Goal: Task Accomplishment & Management: Manage account settings

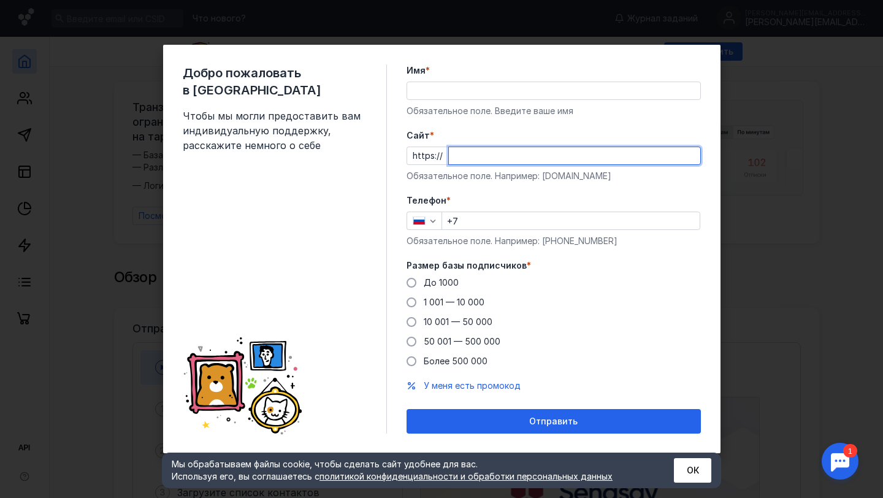
click at [472, 164] on input "Cайт *" at bounding box center [574, 155] width 251 height 17
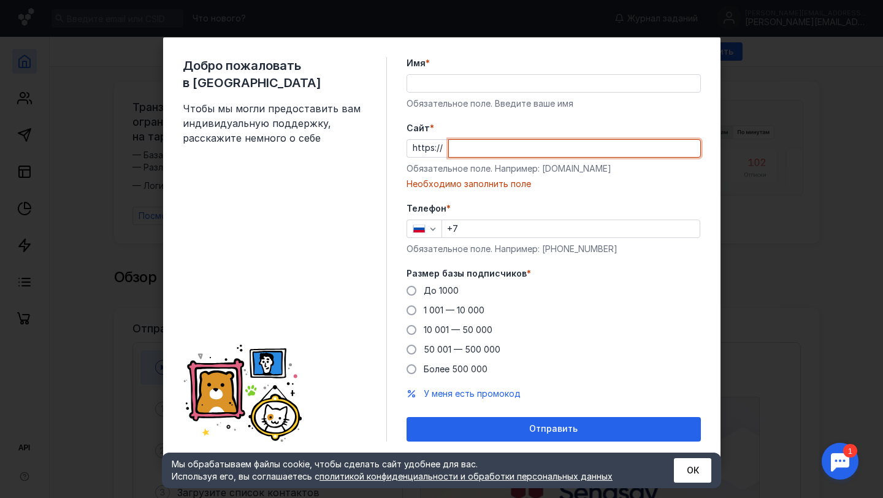
paste input "[DOMAIN_NAME][URL]"
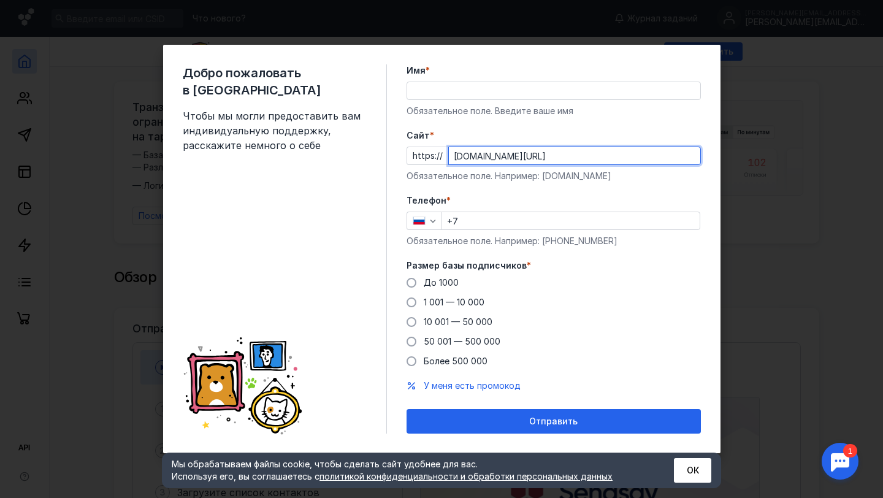
type input "[DOMAIN_NAME][URL]"
click at [474, 82] on input "Имя *" at bounding box center [553, 90] width 293 height 17
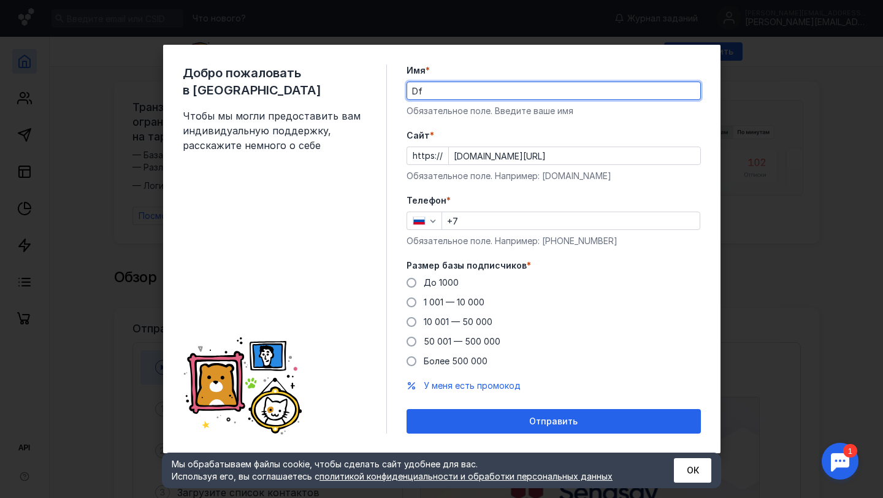
type input "D"
type input "[PERSON_NAME]"
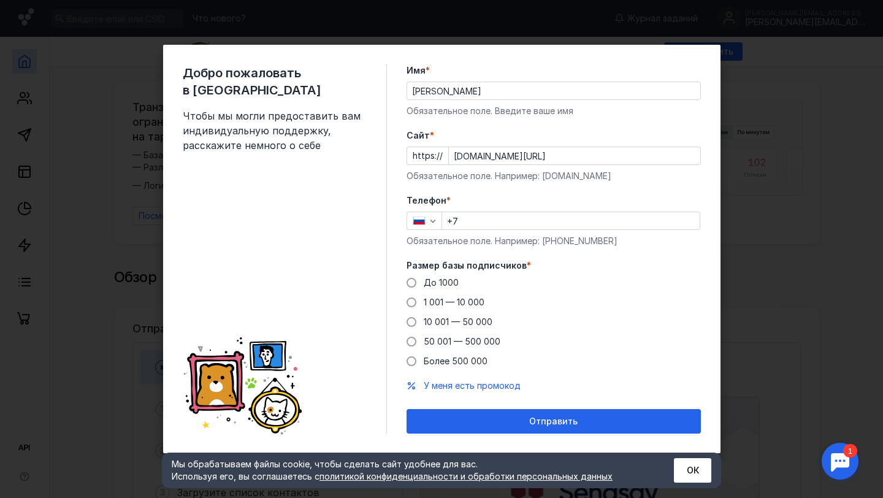
click at [402, 157] on div "Добро пожаловать в Sendsay Чтобы мы могли предоставить вам индивидуальную подде…" at bounding box center [441, 249] width 557 height 408
click at [479, 227] on input "+7" at bounding box center [571, 220] width 258 height 17
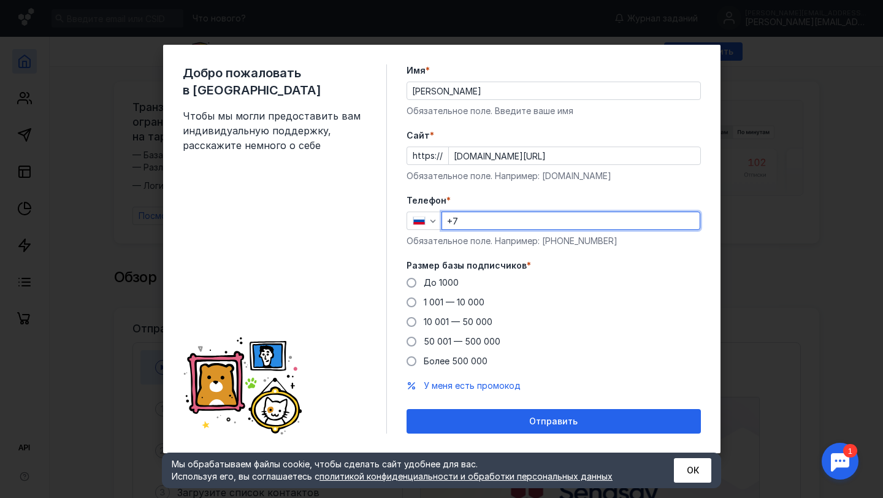
type input "[PHONE_NUMBER]"
click at [425, 283] on span "До 1000" at bounding box center [441, 282] width 35 height 10
click at [0, 0] on input "До 1000" at bounding box center [0, 0] width 0 height 0
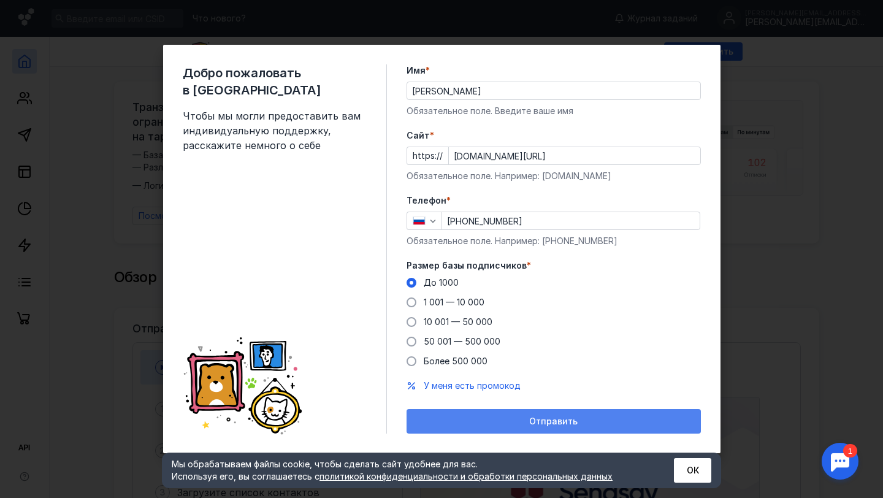
click at [473, 415] on div "Отправить" at bounding box center [554, 421] width 294 height 25
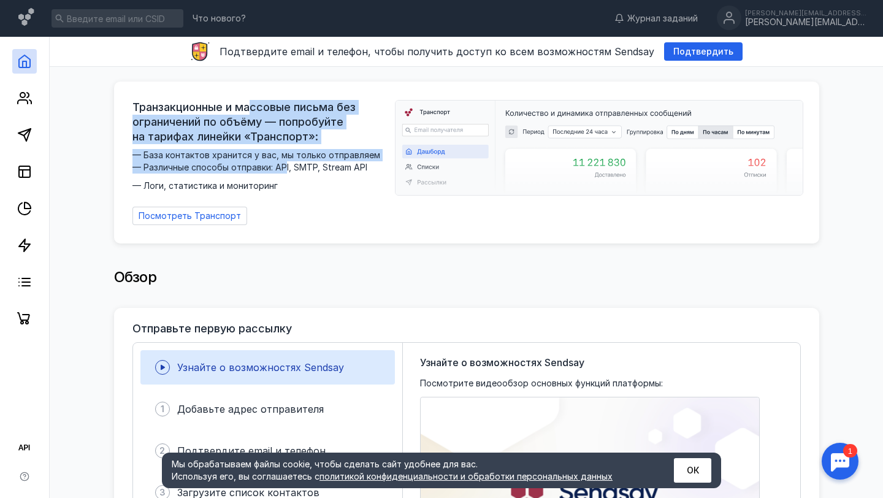
drag, startPoint x: 249, startPoint y: 105, endPoint x: 284, endPoint y: 167, distance: 71.1
click at [284, 167] on div "Транзакционные и массовые письма без ограничений по объёму — попробуйте на тари…" at bounding box center [259, 146] width 255 height 92
click at [284, 167] on span "— База контактов хранится у вас, мы только отправляем — Различные способы отпра…" at bounding box center [259, 170] width 255 height 43
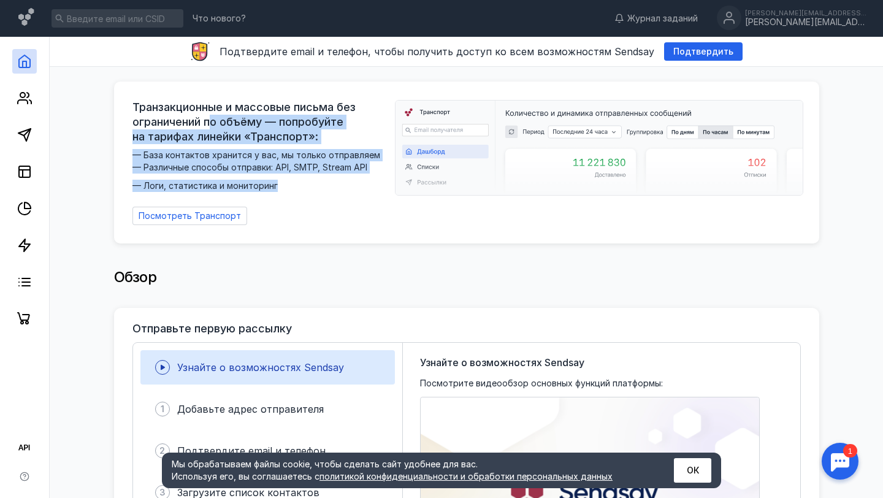
drag, startPoint x: 288, startPoint y: 180, endPoint x: 215, endPoint y: 126, distance: 90.8
click at [215, 126] on div "Транзакционные и массовые письма без ограничений по объёму — попробуйте на тари…" at bounding box center [259, 146] width 255 height 92
click at [215, 126] on span "Транзакционные и массовые письма без ограничений по объёму — попробуйте на тари…" at bounding box center [259, 122] width 255 height 44
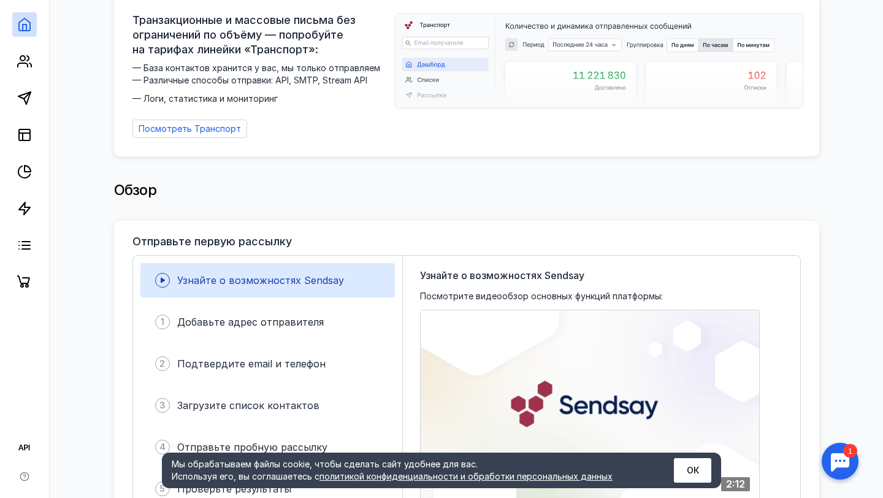
scroll to position [175, 0]
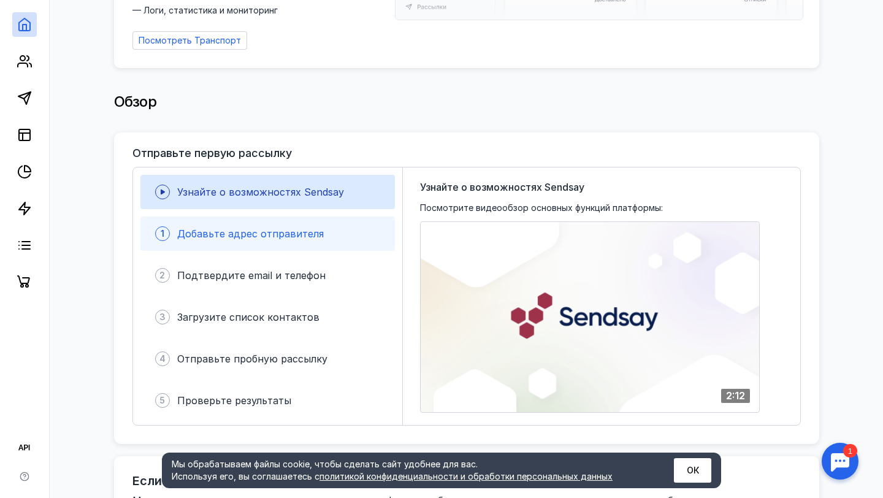
click at [241, 219] on div "1 Добавьте адрес отправителя" at bounding box center [267, 233] width 254 height 34
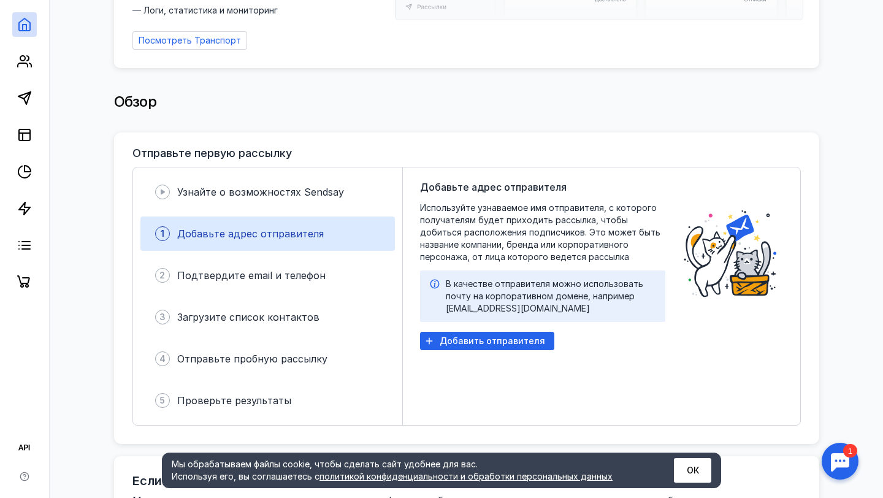
click at [454, 180] on span "Добавьте адрес отправителя" at bounding box center [493, 187] width 147 height 15
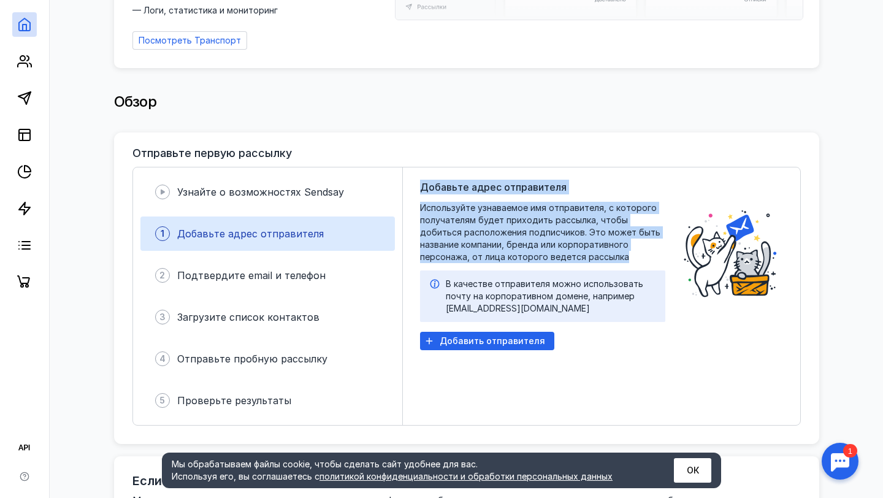
drag, startPoint x: 422, startPoint y: 178, endPoint x: 577, endPoint y: 251, distance: 171.4
click at [577, 251] on div "Добавьте адрес отправителя Используйте узнаваемое имя отправителя, с которого п…" at bounding box center [542, 296] width 245 height 233
click at [577, 251] on span "Используйте узнаваемое имя отправителя, с которого получателям будет приходить …" at bounding box center [542, 232] width 245 height 61
drag, startPoint x: 587, startPoint y: 250, endPoint x: 454, endPoint y: 188, distance: 146.8
click at [454, 188] on div "Добавьте адрес отправителя Используйте узнаваемое имя отправителя, с которого п…" at bounding box center [542, 296] width 245 height 233
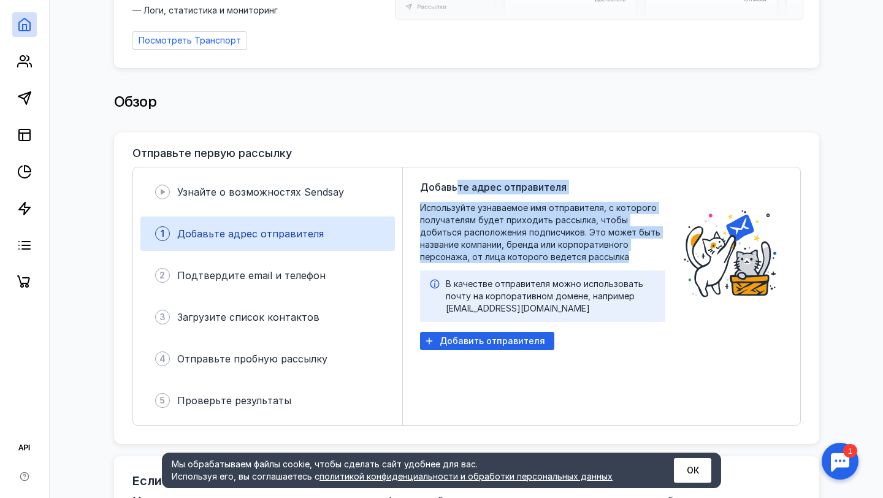
click at [454, 188] on span "Добавьте адрес отправителя" at bounding box center [493, 187] width 147 height 15
drag, startPoint x: 432, startPoint y: 184, endPoint x: 553, endPoint y: 240, distance: 133.6
click at [553, 240] on div "Добавьте адрес отправителя Используйте узнаваемое имя отправителя, с которого п…" at bounding box center [542, 296] width 245 height 233
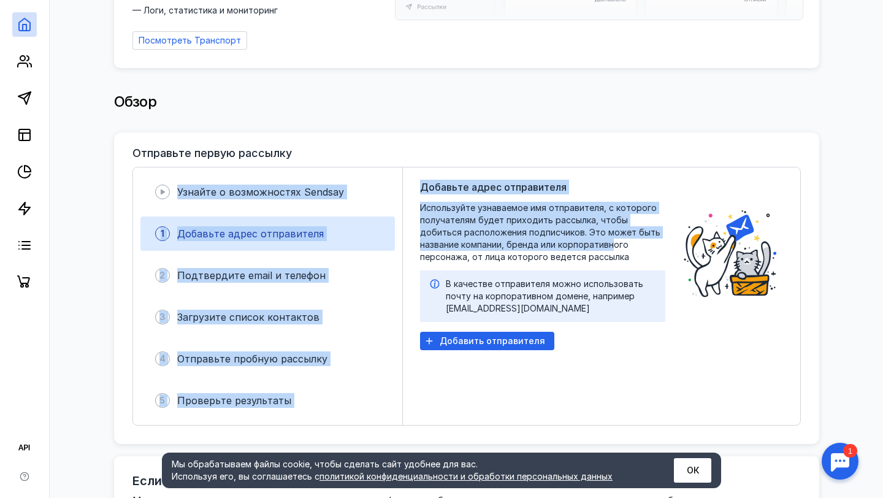
drag, startPoint x: 570, startPoint y: 240, endPoint x: 392, endPoint y: 166, distance: 192.7
click at [392, 167] on div "Узнайте о возможностях Sendsay 1 Добавьте адрес отправителя 2 Подтвердите email…" at bounding box center [466, 296] width 668 height 259
click at [392, 167] on div "Узнайте о возможностях Sendsay 1 Добавьте адрес отправителя 2 Подтвердите email…" at bounding box center [268, 296] width 270 height 258
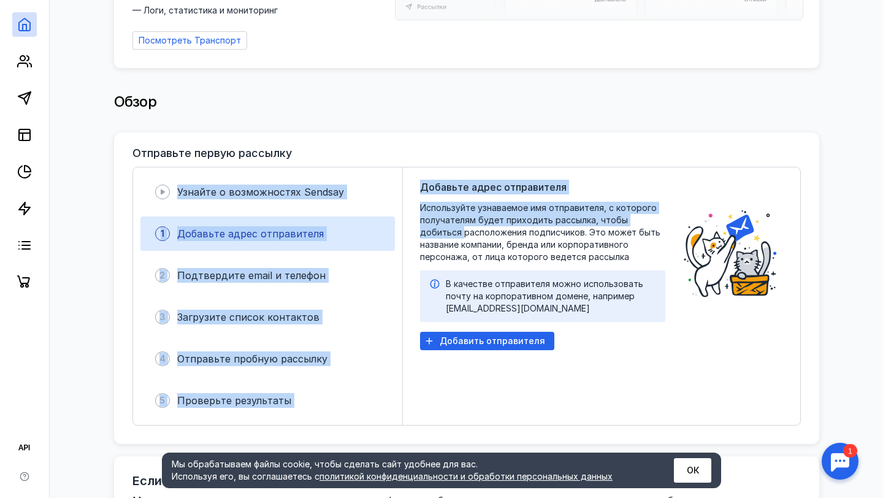
drag, startPoint x: 392, startPoint y: 166, endPoint x: 410, endPoint y: 232, distance: 68.7
click at [410, 232] on div "Узнайте о возможностях Sendsay 1 Добавьте адрес отправителя 2 Подтвердите email…" at bounding box center [466, 296] width 668 height 259
click at [410, 232] on div "Добавьте адрес отправителя Используйте узнаваемое имя отправителя, с которого п…" at bounding box center [601, 296] width 397 height 258
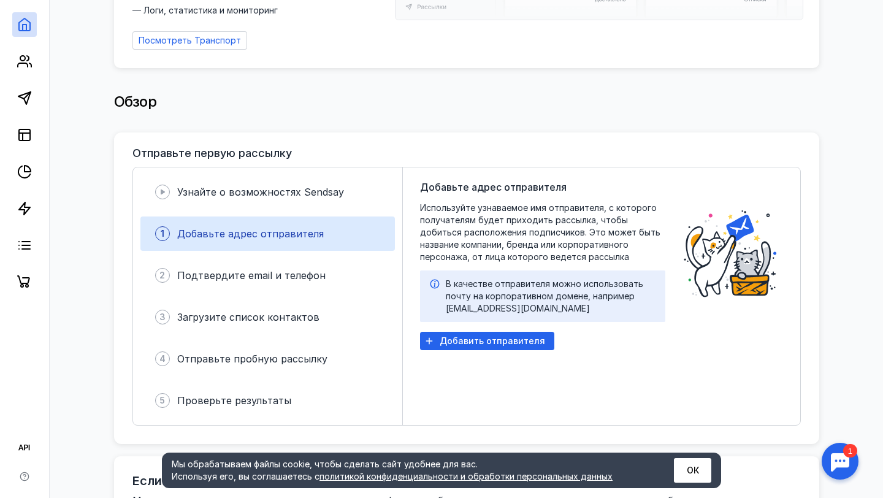
click at [397, 239] on div "Узнайте о возможностях Sendsay 1 Добавьте адрес отправителя 2 Подтвердите email…" at bounding box center [268, 296] width 270 height 258
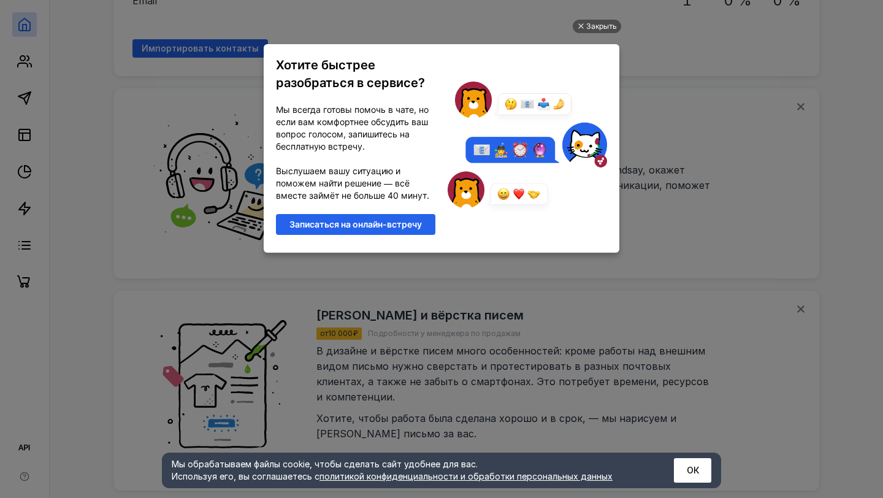
scroll to position [0, 0]
click at [597, 29] on div "Закрыть" at bounding box center [601, 26] width 31 height 13
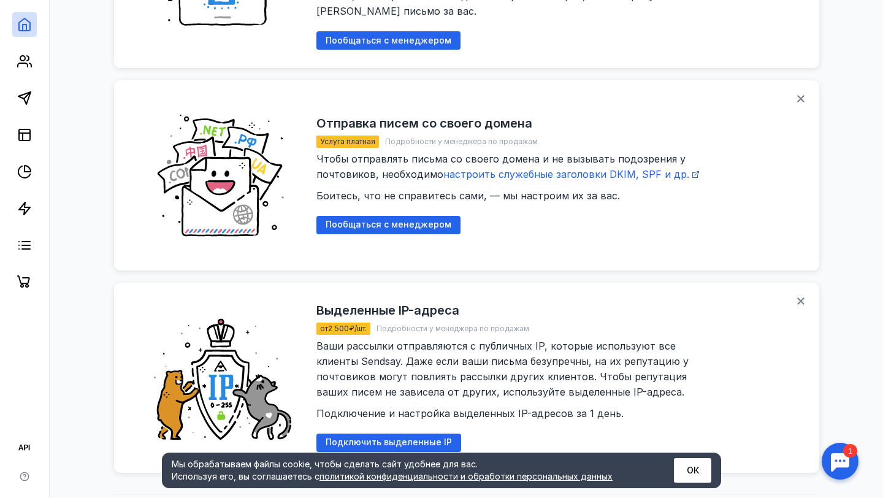
scroll to position [1549, 0]
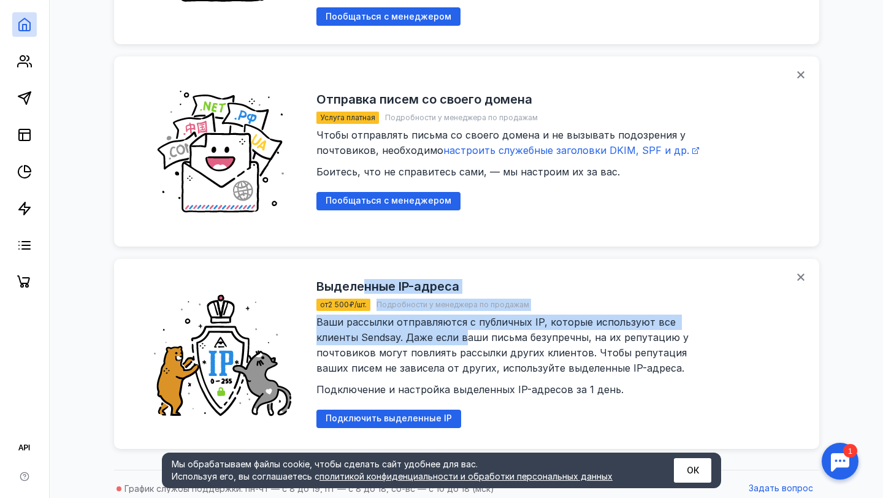
drag, startPoint x: 360, startPoint y: 271, endPoint x: 423, endPoint y: 317, distance: 78.1
click at [423, 317] on div "Выделенные IP-адреса от 2 500 ₽/шт. Подробности у менеджера по продажам Ваши ра…" at bounding box center [515, 338] width 399 height 117
click at [423, 317] on span "Ваши рассылки отправляются с публичных IP, которые используют все клиенты Sends…" at bounding box center [515, 356] width 399 height 80
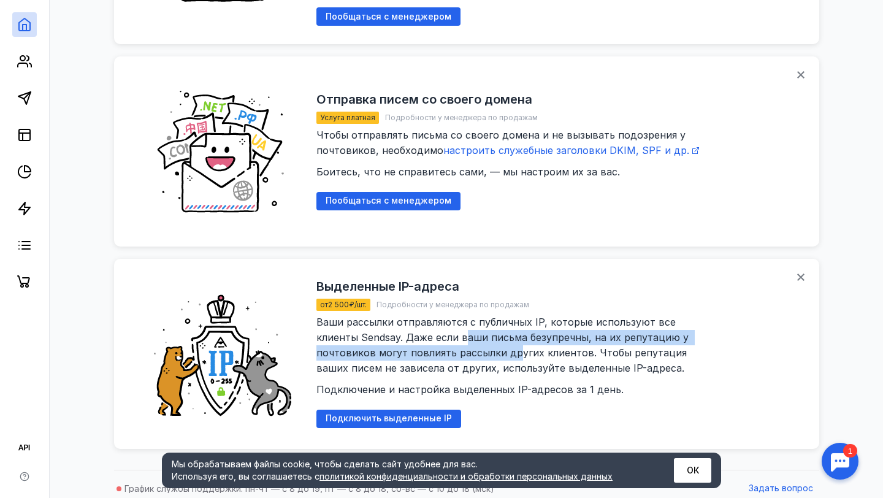
drag, startPoint x: 423, startPoint y: 317, endPoint x: 454, endPoint y: 335, distance: 35.8
click at [454, 335] on span "Ваши рассылки отправляются с публичных IP, которые используют все клиенты Sends…" at bounding box center [515, 356] width 399 height 80
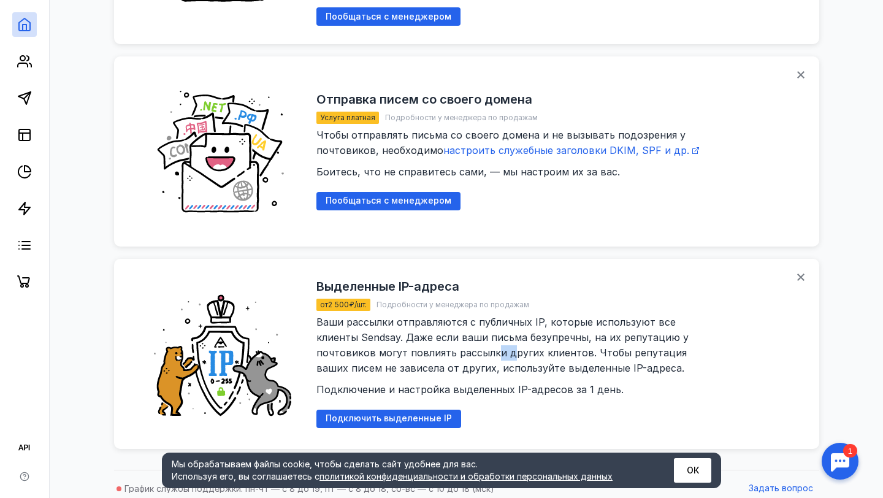
drag, startPoint x: 437, startPoint y: 332, endPoint x: 449, endPoint y: 343, distance: 16.5
click at [450, 343] on span "Ваши рассылки отправляются с публичных IP, которые используют все клиенты Sends…" at bounding box center [515, 356] width 399 height 80
click at [449, 343] on span "Ваши рассылки отправляются с публичных IP, которые используют все клиенты Sends…" at bounding box center [515, 356] width 399 height 80
drag, startPoint x: 412, startPoint y: 361, endPoint x: 502, endPoint y: 365, distance: 90.2
click at [502, 365] on div "Ваши рассылки отправляются с публичных IP, которые используют все клиенты Sends…" at bounding box center [515, 356] width 399 height 83
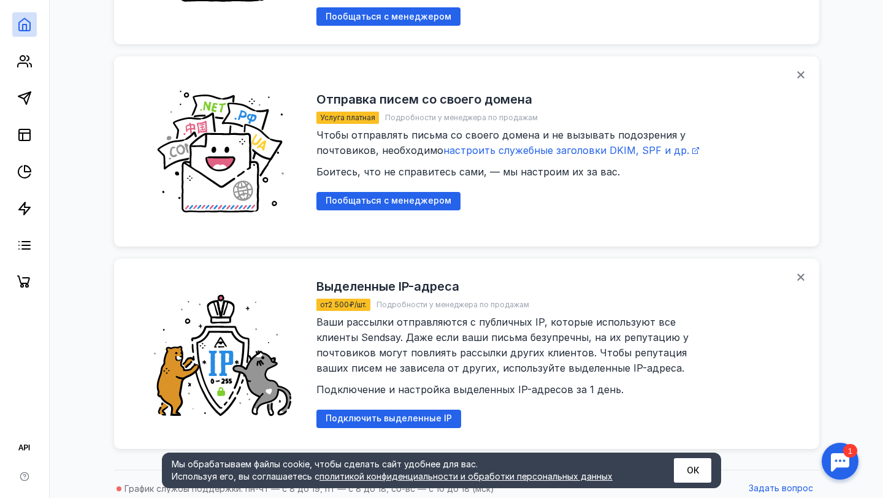
click at [502, 365] on div "Ваши рассылки отправляются с публичных IP, которые используют все клиенты Sends…" at bounding box center [515, 356] width 399 height 83
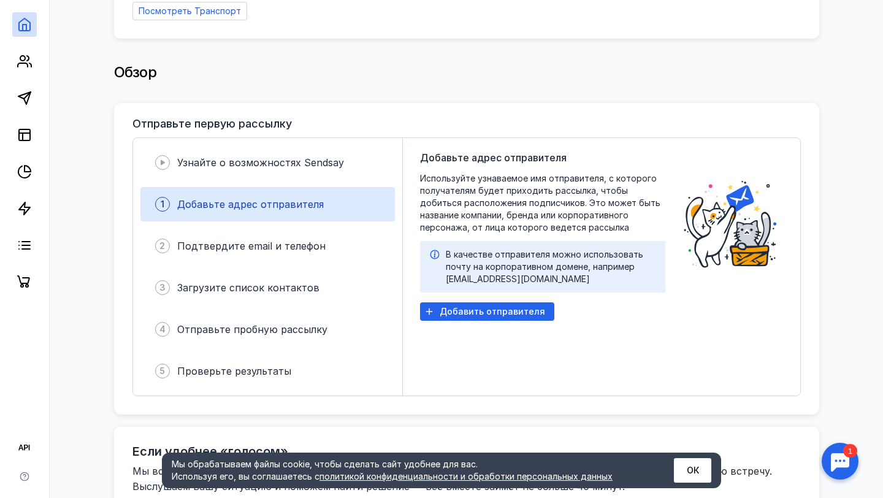
scroll to position [181, 0]
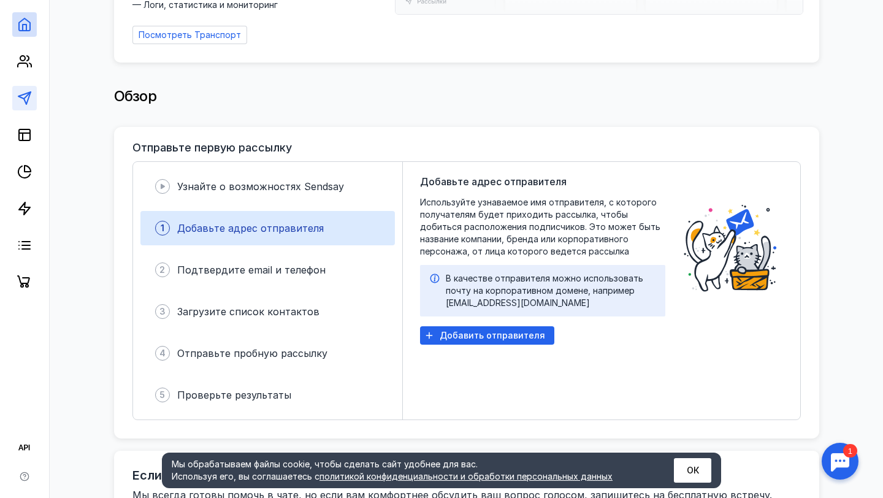
click at [32, 88] on link at bounding box center [24, 98] width 25 height 25
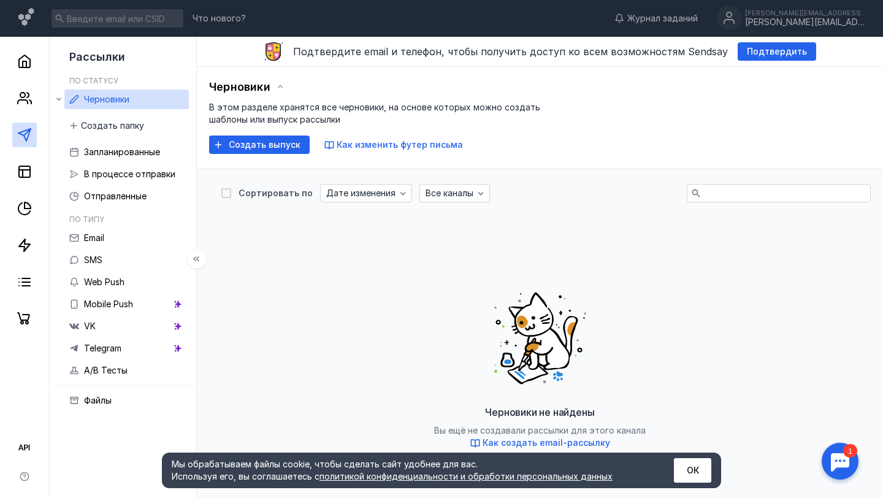
click at [22, 79] on div at bounding box center [24, 184] width 49 height 294
click at [25, 94] on circle at bounding box center [22, 95] width 5 height 5
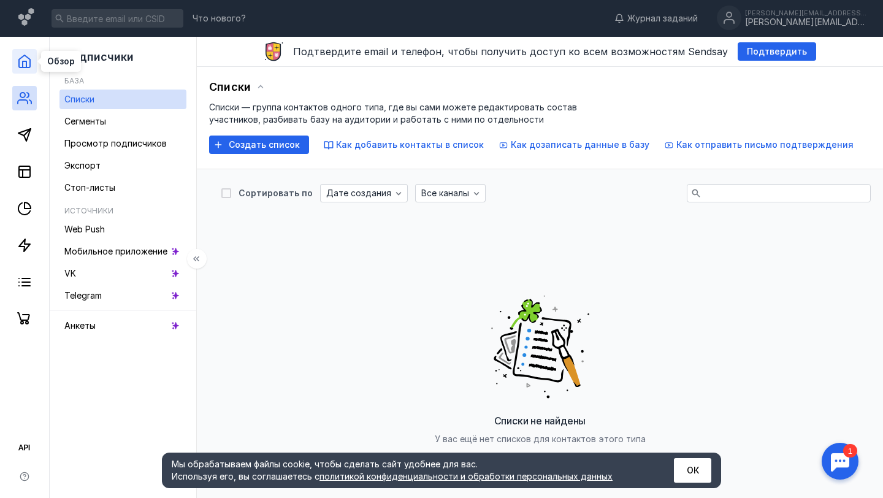
click at [24, 50] on link at bounding box center [24, 61] width 25 height 25
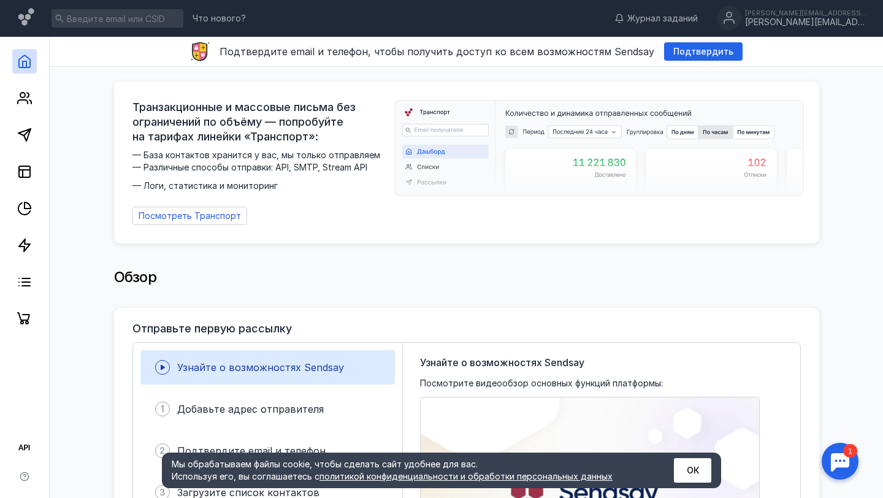
drag, startPoint x: 696, startPoint y: 47, endPoint x: 573, endPoint y: 0, distance: 132.0
click at [696, 47] on span "Подтвердить" at bounding box center [703, 52] width 60 height 10
